Goal: Information Seeking & Learning: Learn about a topic

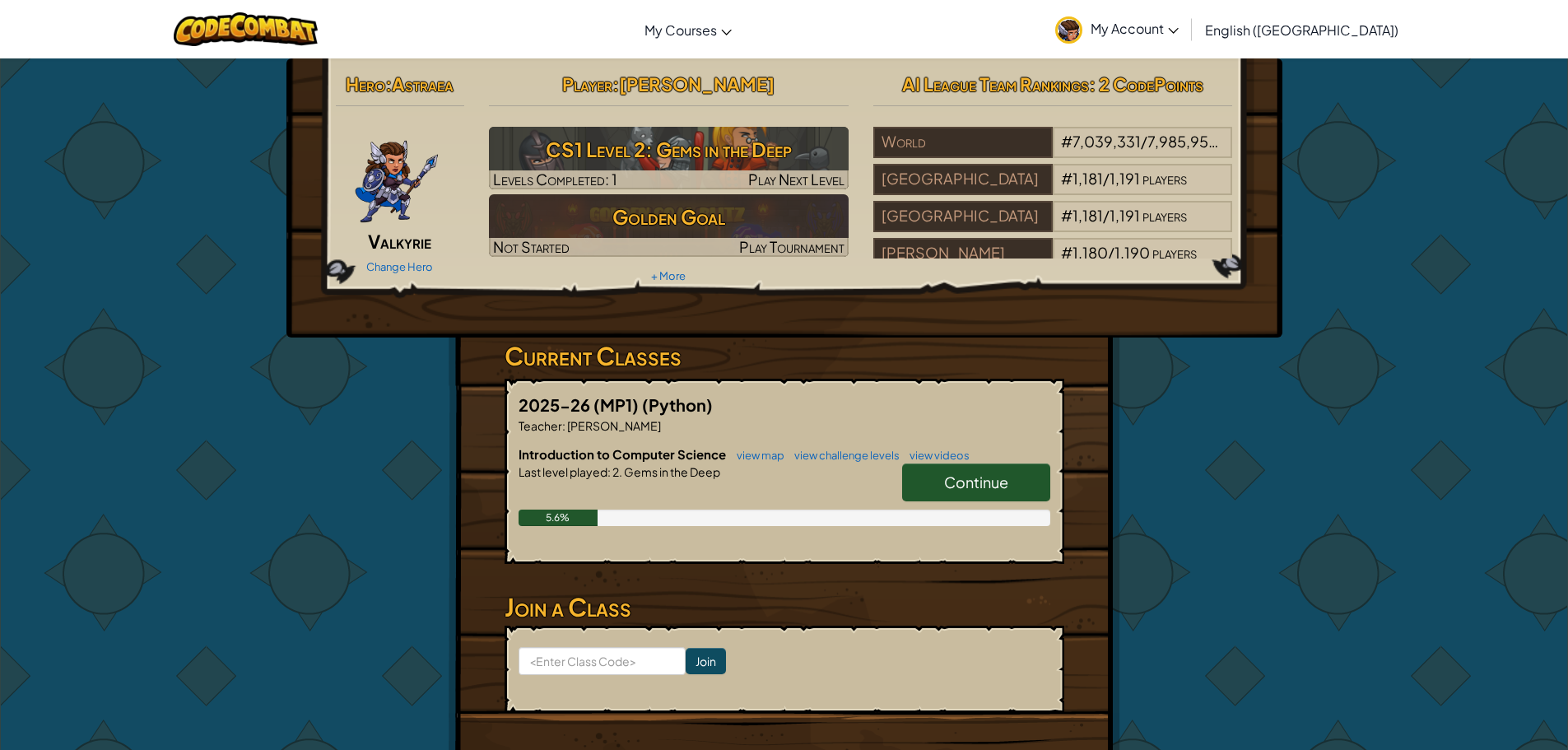
click at [972, 468] on link "Continue" at bounding box center [976, 482] width 149 height 38
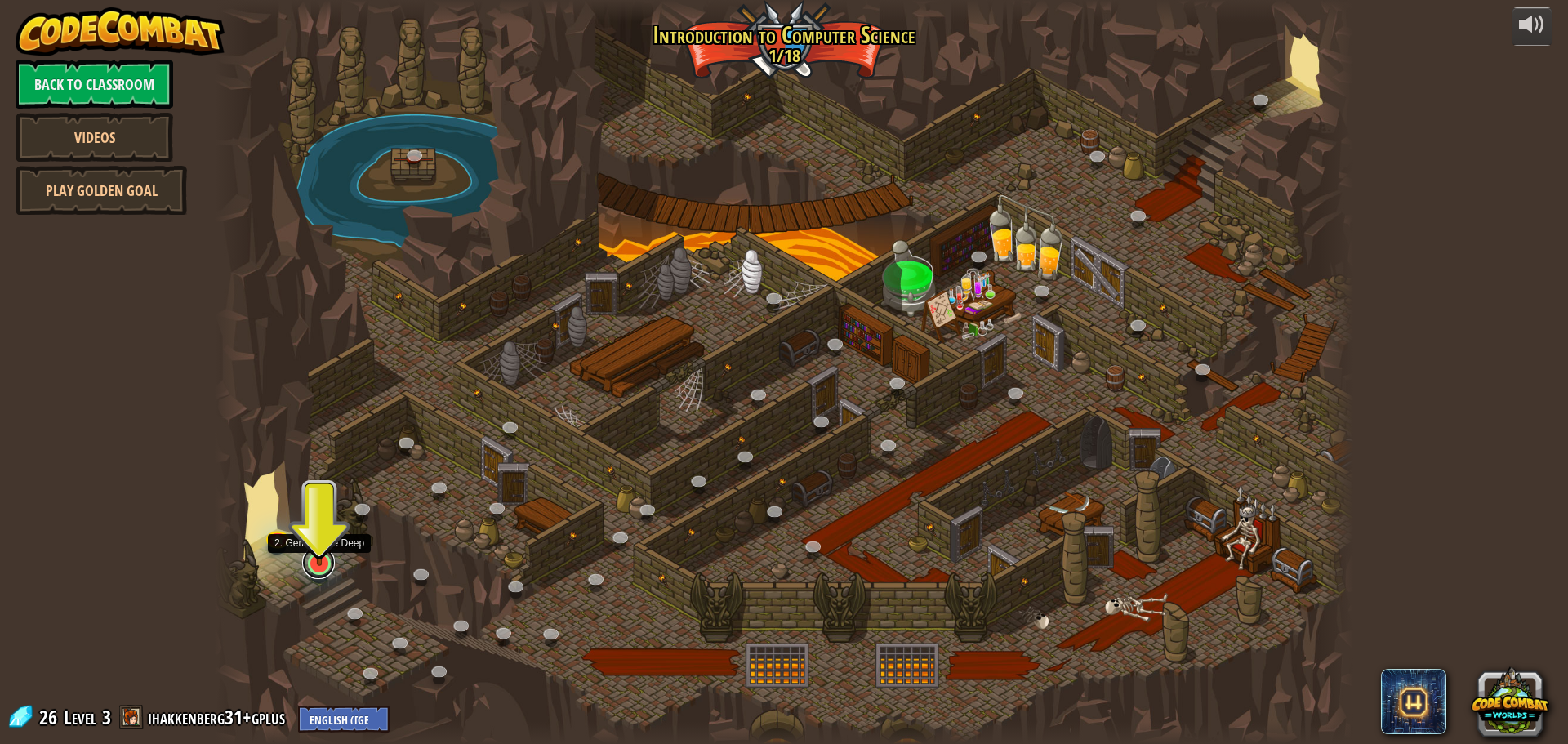
click at [315, 567] on link at bounding box center [318, 562] width 32 height 32
